Goal: Task Accomplishment & Management: Manage account settings

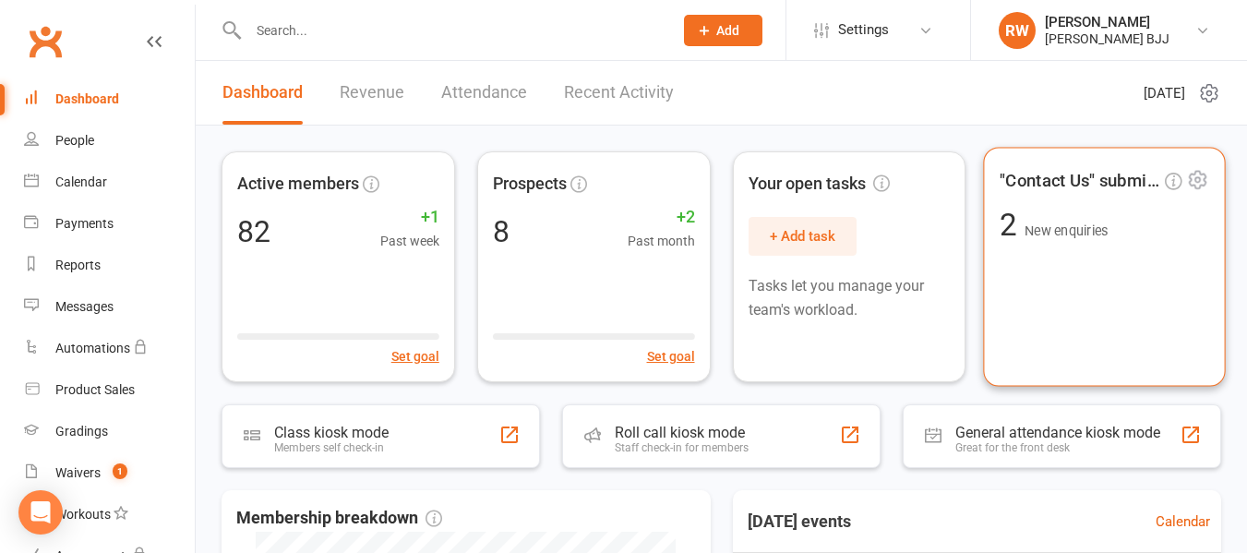
click at [1106, 196] on div ""Contact Us" submissions" at bounding box center [1105, 180] width 210 height 34
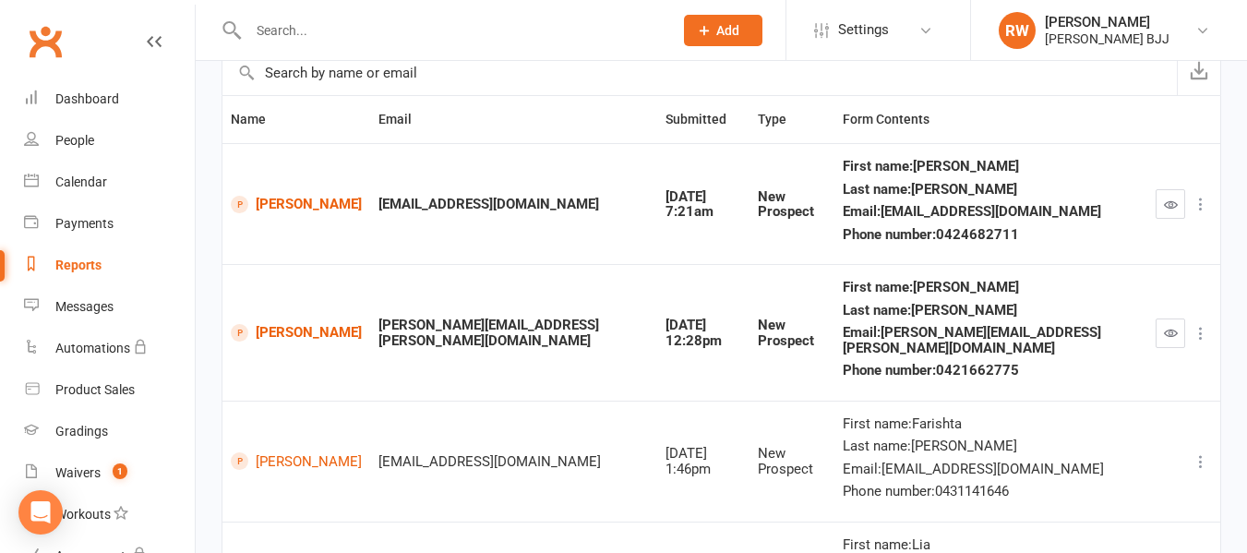
scroll to position [155, 0]
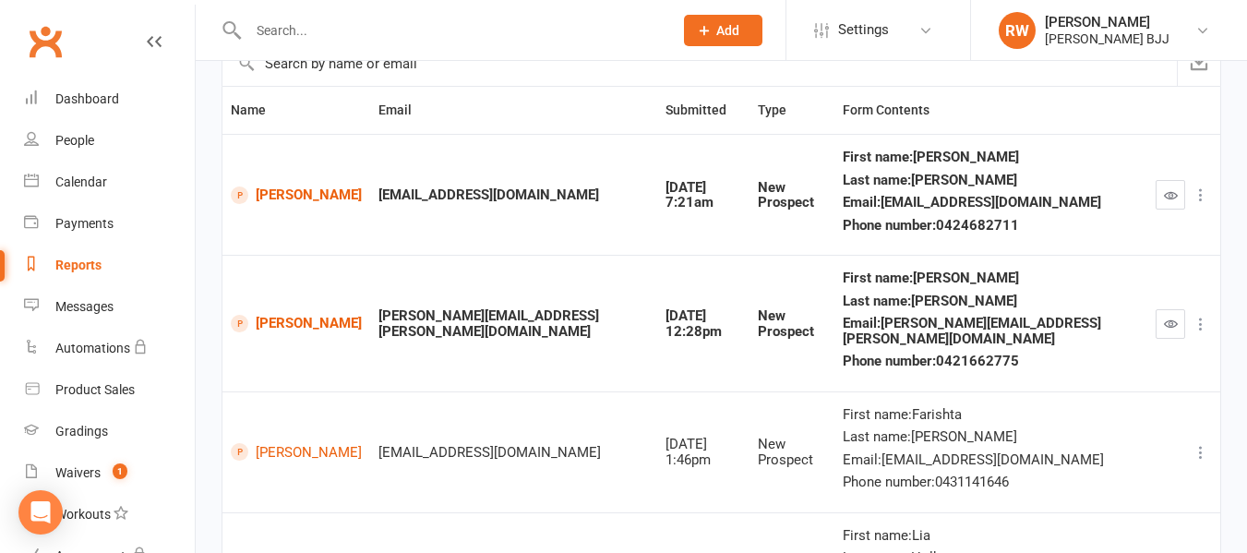
click at [1156, 322] on div at bounding box center [1184, 324] width 56 height 30
click at [1159, 323] on button "button" at bounding box center [1171, 324] width 30 height 30
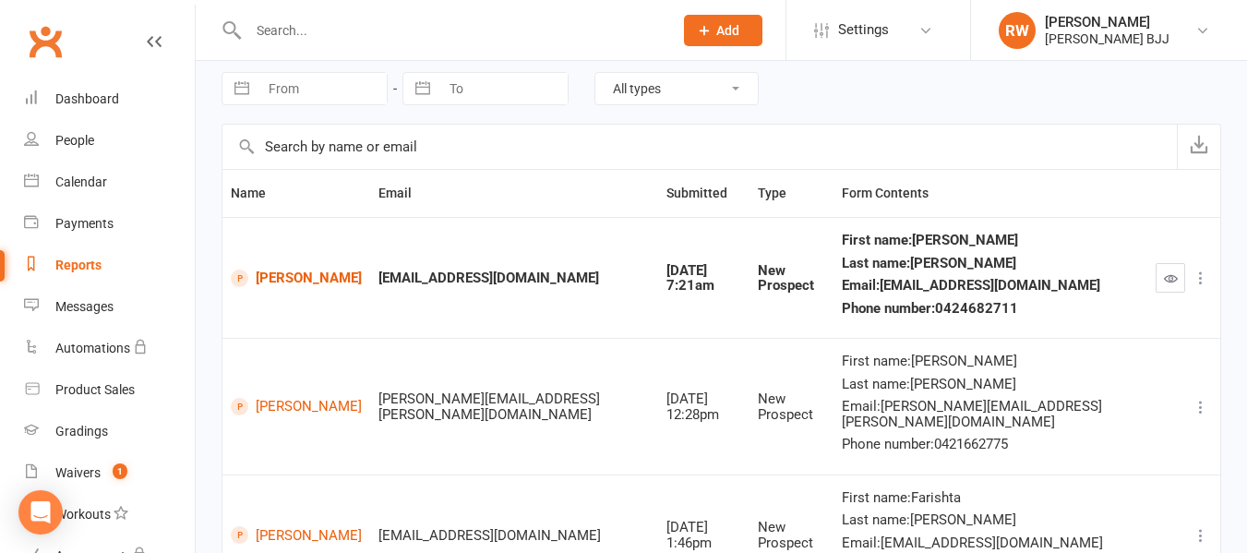
scroll to position [36, 0]
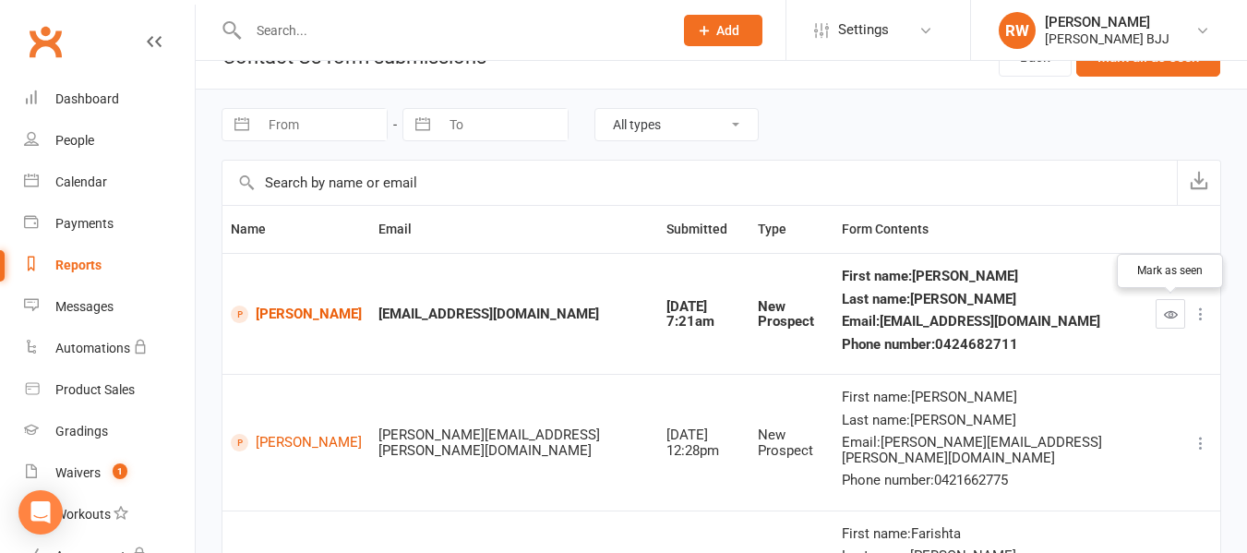
click at [1172, 318] on icon "button" at bounding box center [1171, 314] width 14 height 14
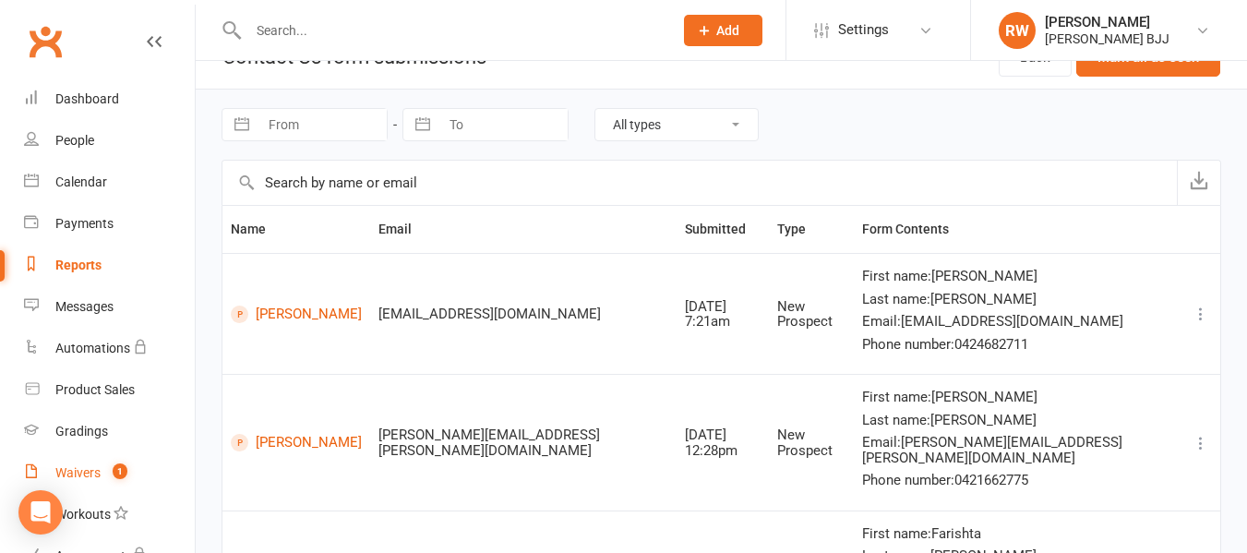
click at [96, 468] on div "Waivers" at bounding box center [77, 472] width 45 height 15
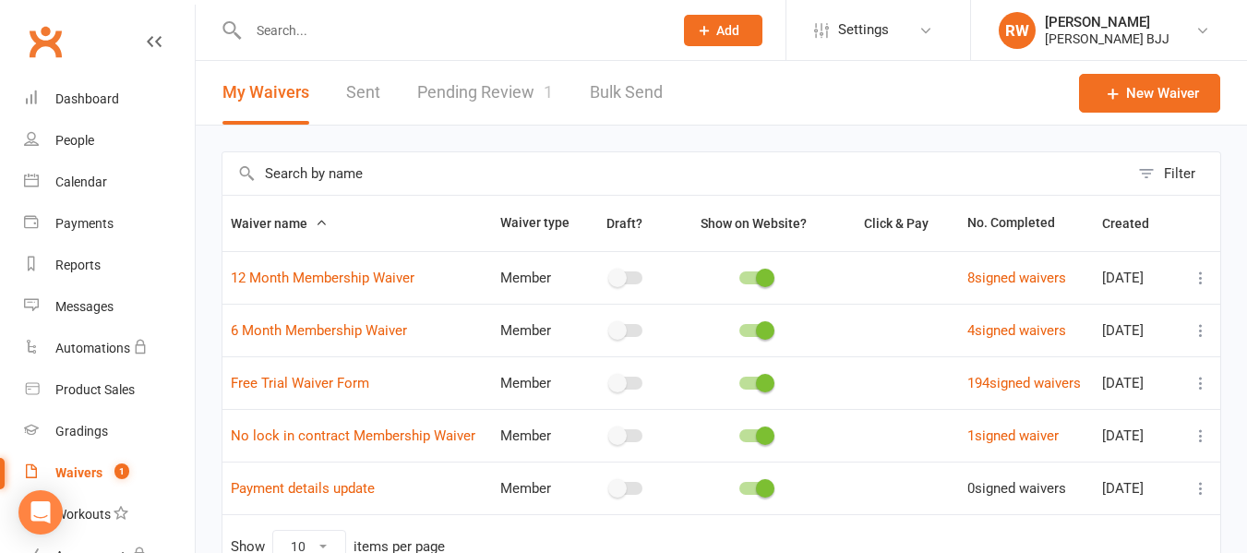
click at [488, 102] on link "Pending Review 1" at bounding box center [485, 93] width 136 height 64
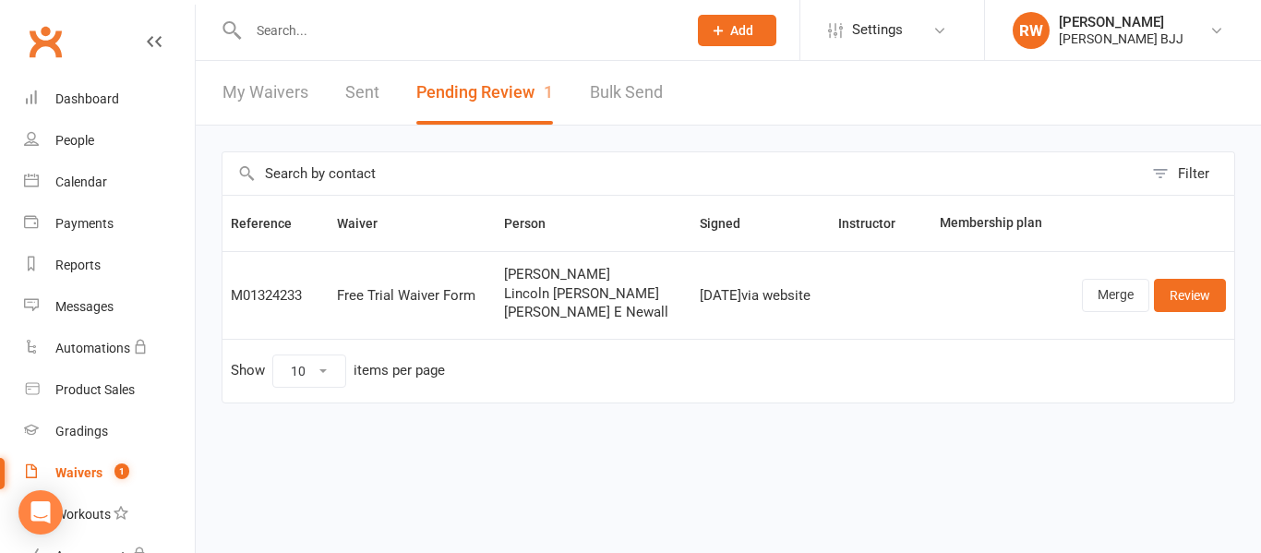
click at [83, 473] on div "Waivers" at bounding box center [78, 472] width 47 height 15
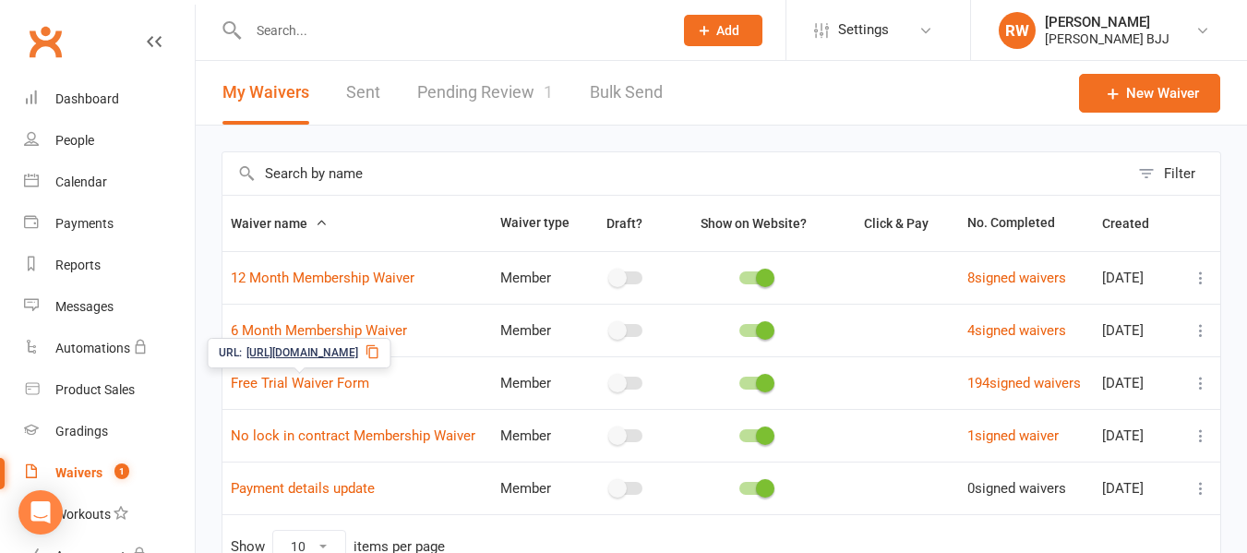
click at [72, 472] on div "Waivers" at bounding box center [78, 472] width 47 height 15
click at [334, 379] on link "Free Trial Waiver Form" at bounding box center [300, 383] width 138 height 17
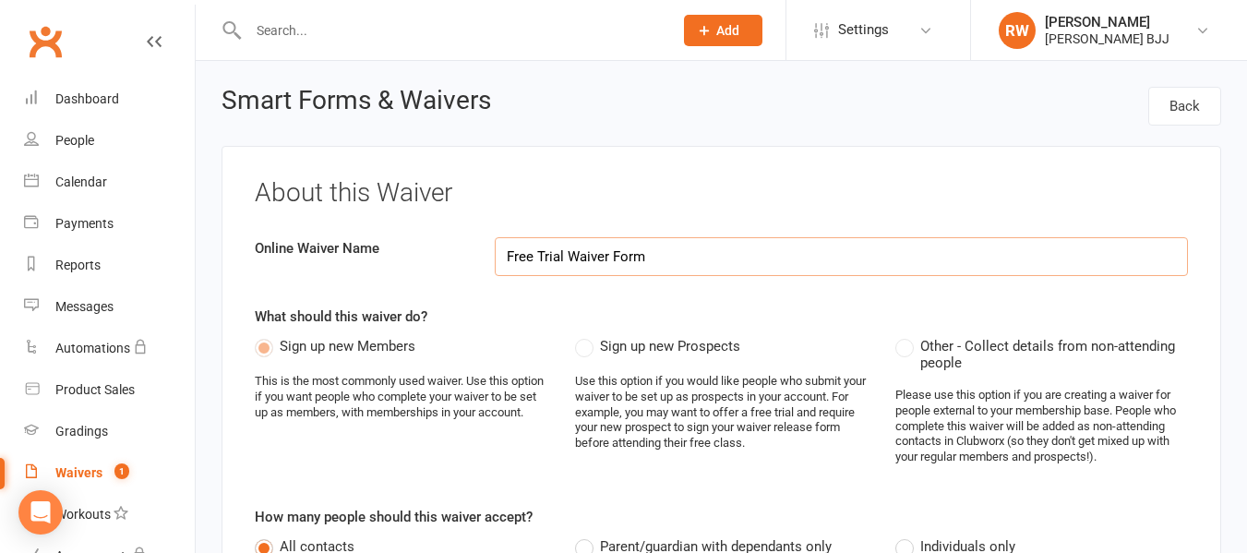
select select "applies_to_all_signees"
select select "copy_answers_for_all_signees"
select select "select"
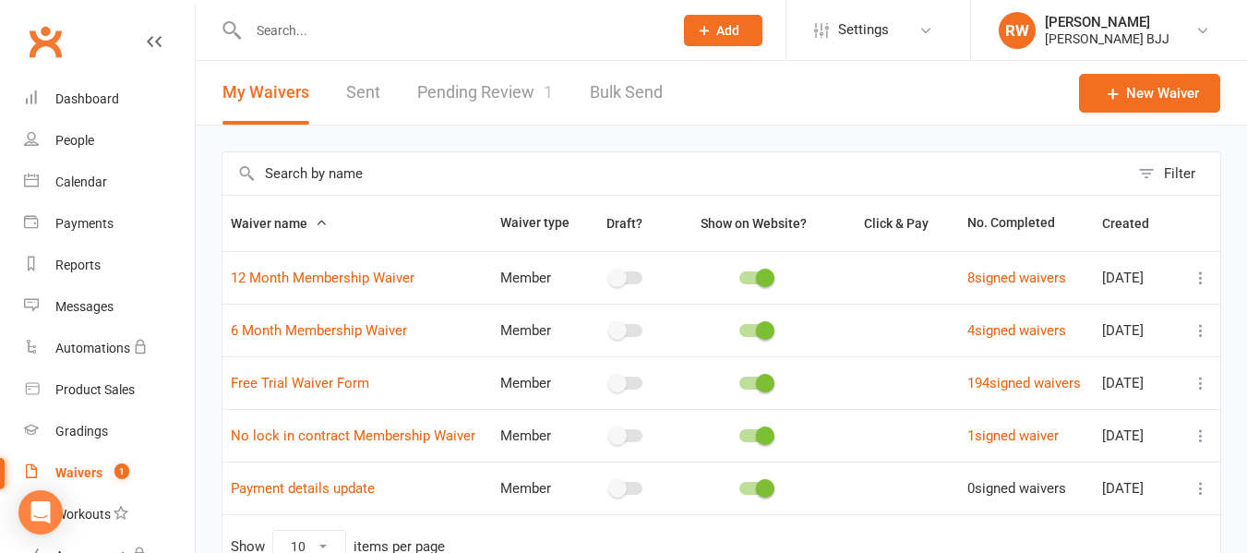
click at [318, 29] on input "text" at bounding box center [451, 31] width 417 height 26
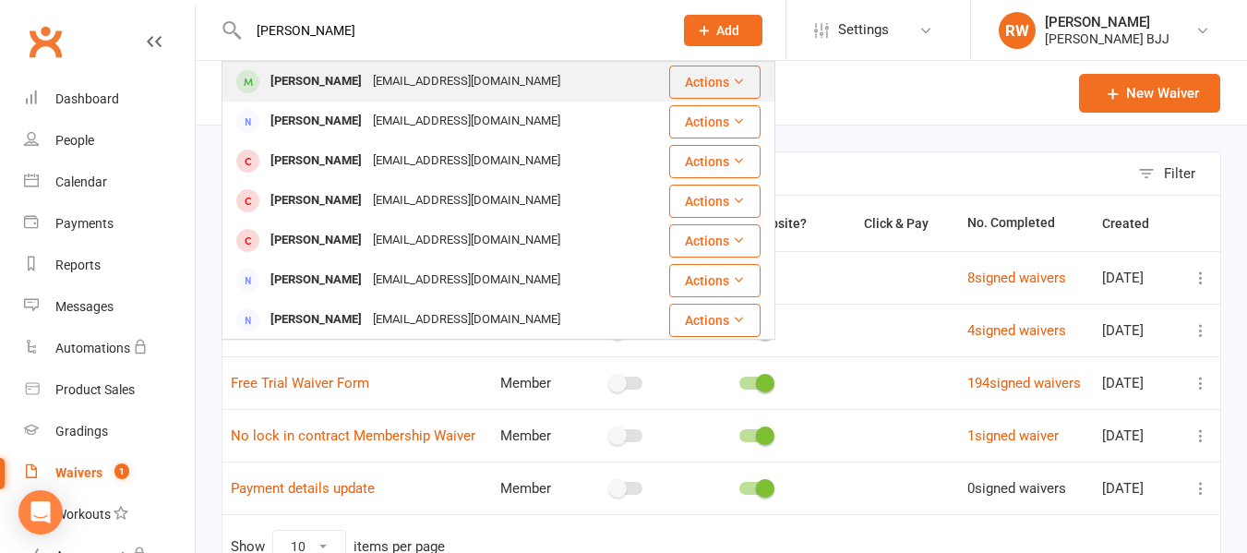
type input "[PERSON_NAME]"
click at [337, 76] on div "[PERSON_NAME]" at bounding box center [316, 81] width 102 height 27
